Goal: Navigation & Orientation: Find specific page/section

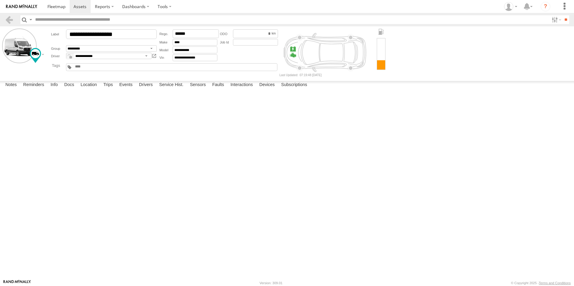
select select "*****"
click at [54, 6] on span at bounding box center [56, 7] width 18 height 6
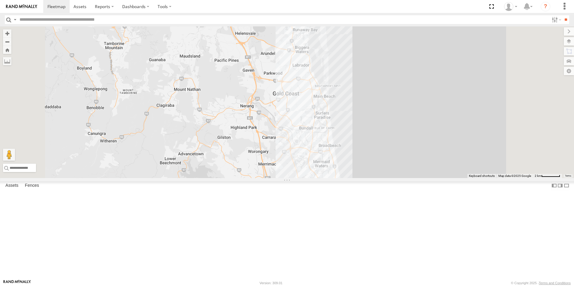
click at [0, 0] on span at bounding box center [0, 0] width 0 height 0
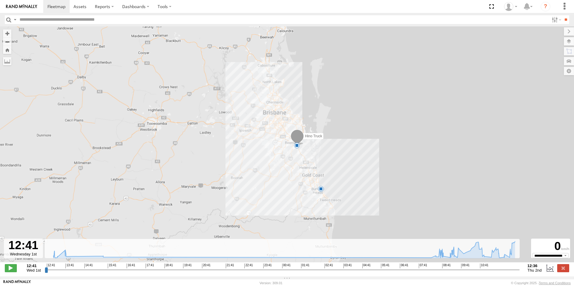
drag, startPoint x: 344, startPoint y: 192, endPoint x: 332, endPoint y: 173, distance: 22.6
click at [332, 173] on div "Hino Truck 11:09 Thu 5" at bounding box center [287, 147] width 574 height 243
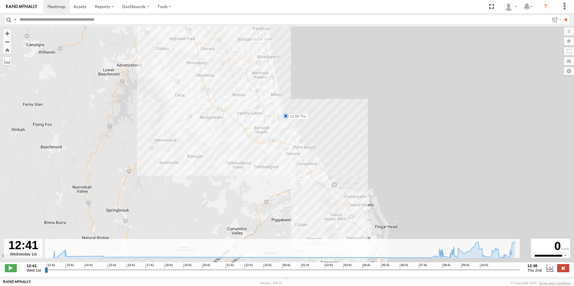
click at [565, 268] on label at bounding box center [563, 268] width 12 height 8
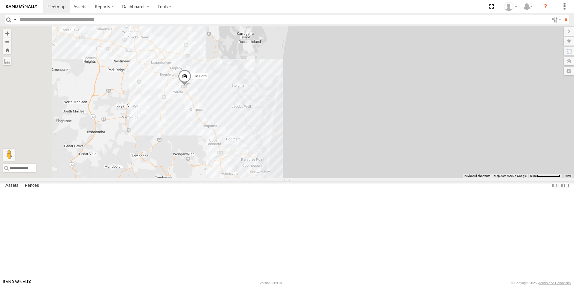
drag, startPoint x: 251, startPoint y: 67, endPoint x: 272, endPoint y: 168, distance: 103.0
click at [278, 176] on div "2 Old Ford" at bounding box center [287, 102] width 574 height 152
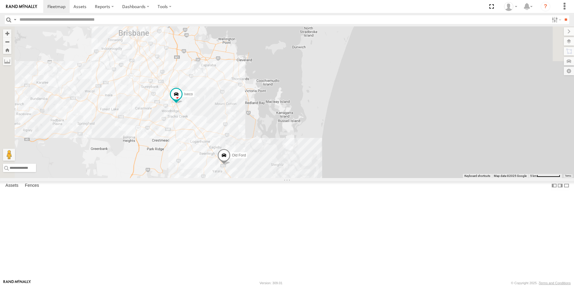
drag, startPoint x: 241, startPoint y: 128, endPoint x: 280, endPoint y: 203, distance: 85.0
click at [280, 178] on div "2 Old Ford Iveco" at bounding box center [287, 102] width 574 height 152
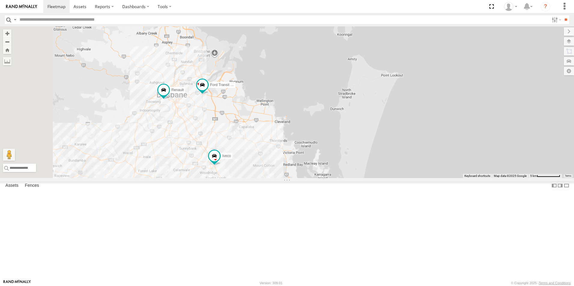
drag, startPoint x: 231, startPoint y: 126, endPoint x: 276, endPoint y: 171, distance: 63.2
click at [276, 173] on div "Old Ford Iveco Ford Transit (New) Renault" at bounding box center [287, 102] width 574 height 152
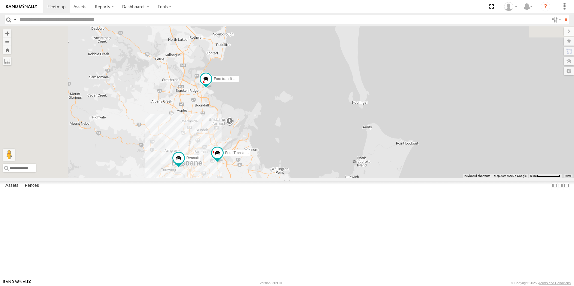
drag, startPoint x: 280, startPoint y: 101, endPoint x: 292, endPoint y: 172, distance: 71.9
click at [293, 174] on div "Old Ford Iveco Ford Transit (New) Renault Ford transit (Little)" at bounding box center [287, 102] width 574 height 152
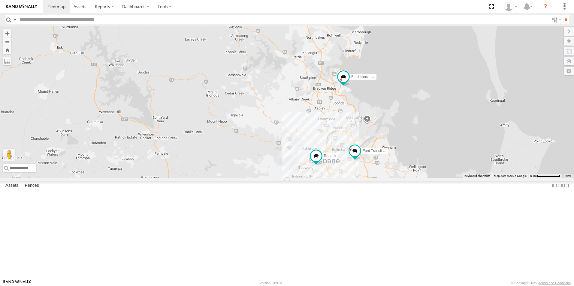
drag, startPoint x: 279, startPoint y: 154, endPoint x: 408, endPoint y: 169, distance: 129.3
click at [412, 152] on div "Old Ford Iveco Ford Transit (New) Renault Ford transit (Little)" at bounding box center [287, 102] width 574 height 152
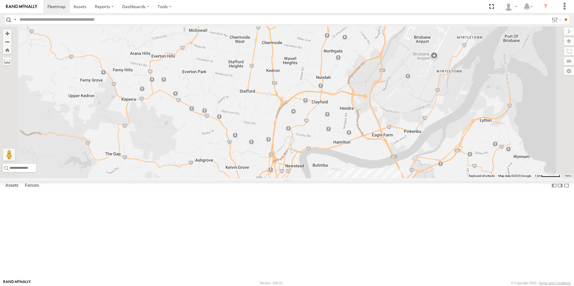
drag, startPoint x: 401, startPoint y: 163, endPoint x: 361, endPoint y: 200, distance: 54.6
click at [354, 178] on div "Old Ford Iveco Ford Transit (New) Renault Ford transit (Little)" at bounding box center [287, 102] width 574 height 152
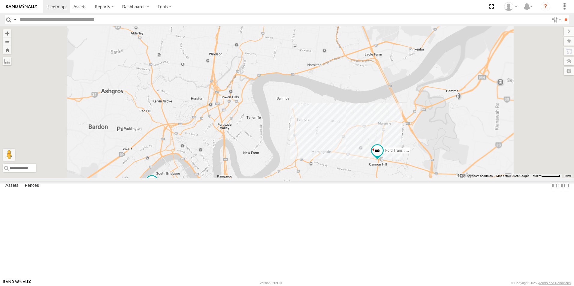
drag, startPoint x: 378, startPoint y: 175, endPoint x: 379, endPoint y: 179, distance: 3.9
click at [377, 173] on div "Old Ford Iveco Ford Transit (New) Renault Ford transit (Little)" at bounding box center [287, 102] width 574 height 152
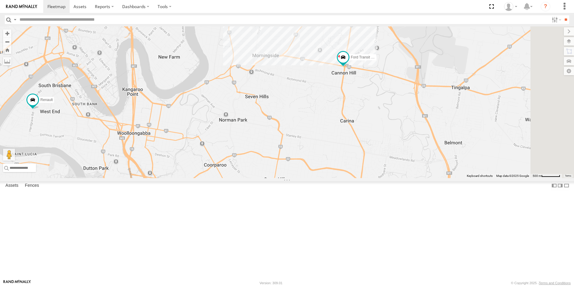
drag, startPoint x: 392, startPoint y: 196, endPoint x: 354, endPoint y: 139, distance: 68.0
click at [354, 140] on div "Old Ford Iveco Ford Transit (New) Renault Ford transit (Little)" at bounding box center [287, 102] width 574 height 152
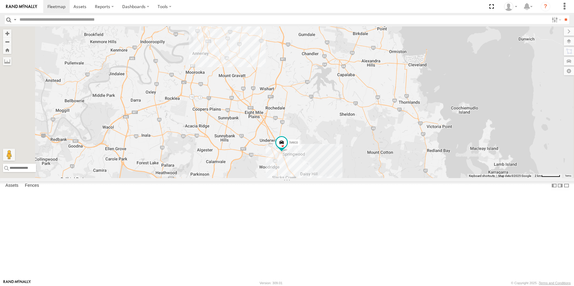
drag, startPoint x: 348, startPoint y: 147, endPoint x: 346, endPoint y: 142, distance: 5.8
click at [346, 142] on div "Old Ford Iveco Ford Transit (New) Renault Ford transit (Little)" at bounding box center [287, 102] width 574 height 152
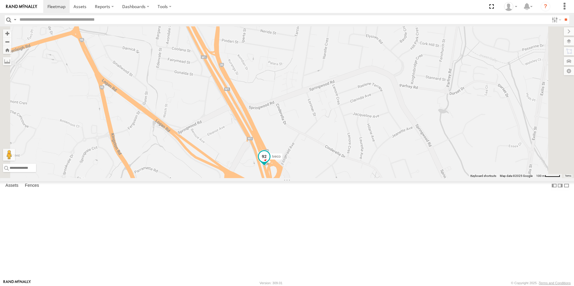
click at [271, 166] on span at bounding box center [264, 158] width 13 height 16
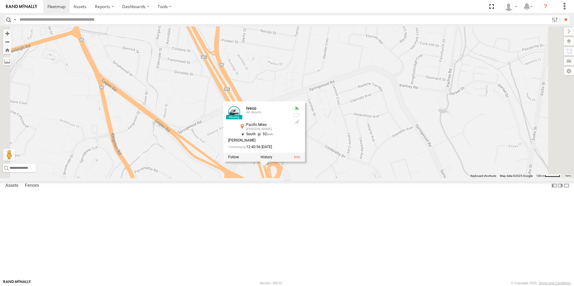
click at [305, 112] on div "Old Ford Iveco Ford Transit (New) Renault Ford transit (Little) Iveco All Asset…" at bounding box center [287, 102] width 574 height 152
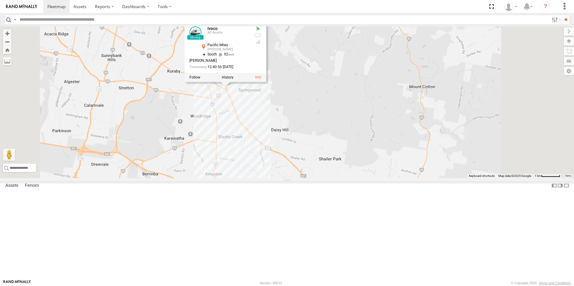
click at [357, 174] on div "Old Ford Iveco Ford Transit (New) Renault Ford transit (Little) Iveco All Asset…" at bounding box center [287, 102] width 574 height 152
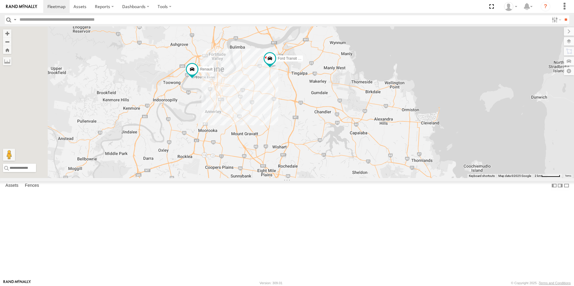
drag, startPoint x: 301, startPoint y: 114, endPoint x: 336, endPoint y: 145, distance: 47.0
click at [357, 178] on div "Old Ford Iveco Ford Transit (New) Renault Ford transit (Little)" at bounding box center [287, 102] width 574 height 152
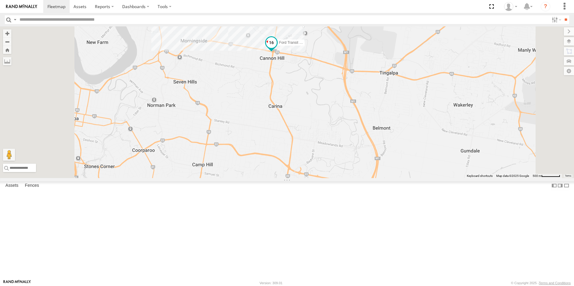
click at [309, 45] on span "Ford Transit (New)" at bounding box center [294, 43] width 30 height 4
click at [279, 45] on label at bounding box center [274, 43] width 12 height 4
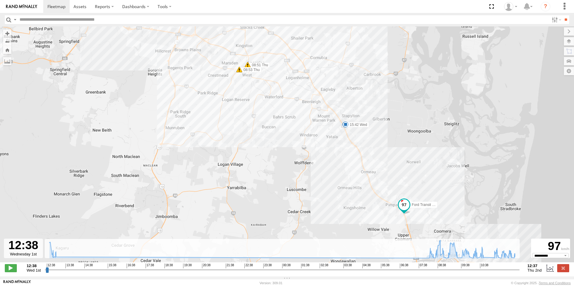
drag, startPoint x: 383, startPoint y: 225, endPoint x: 370, endPoint y: 168, distance: 58.8
click at [353, 155] on div "Ford Transit (New) 13:16 Wed 15:42 Wed 08:51 Thu 08:53 Thu 10:54 Thu 11:15 Thu" at bounding box center [287, 147] width 574 height 243
drag, startPoint x: 420, startPoint y: 256, endPoint x: 518, endPoint y: 249, distance: 97.5
click at [520, 250] on div "← Move left → Move right ↑ Move up ↓ Move down + Zoom in - Zoom out Home Jump l…" at bounding box center [287, 151] width 574 height 250
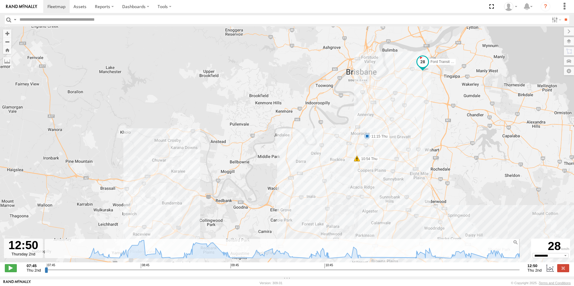
drag, startPoint x: 62, startPoint y: 272, endPoint x: 532, endPoint y: 277, distance: 470.6
type input "**********"
click at [520, 273] on input "range" at bounding box center [282, 270] width 475 height 6
click at [565, 272] on label at bounding box center [563, 268] width 12 height 8
